Goal: Transaction & Acquisition: Subscribe to service/newsletter

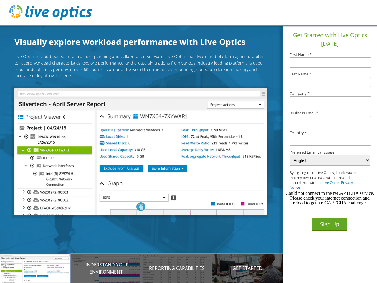
click at [145, 152] on img at bounding box center [140, 152] width 253 height 128
click at [35, 268] on p "Introducing Live Optics" at bounding box center [35, 268] width 71 height 7
click at [106, 268] on p "Understand your environment" at bounding box center [106, 268] width 71 height 14
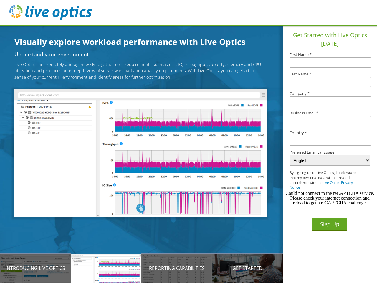
click at [177, 268] on p "Reporting Capabilities" at bounding box center [177, 268] width 71 height 7
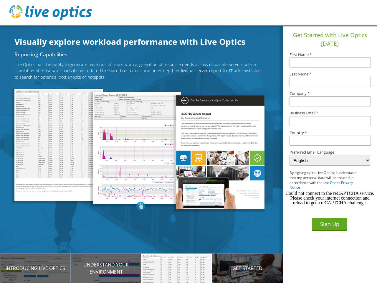
click at [248, 268] on p "Get Started" at bounding box center [247, 268] width 71 height 7
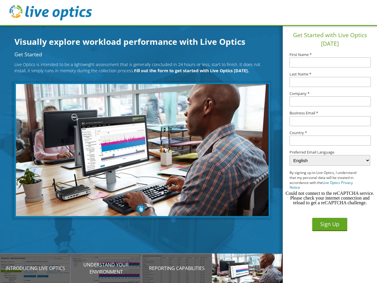
click at [330, 141] on input "text" at bounding box center [330, 141] width 81 height 10
click at [330, 224] on button "Sign Up" at bounding box center [329, 224] width 35 height 13
click at [330, 198] on div "Could not connect to the reCAPTCHA service. Please check your internet connecti…" at bounding box center [330, 198] width 90 height 14
